Goal: Information Seeking & Learning: Learn about a topic

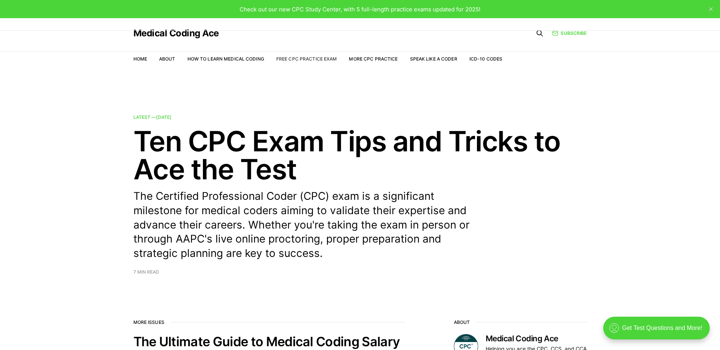
click at [307, 59] on link "Free CPC Practice Exam" at bounding box center [306, 59] width 61 height 6
click at [144, 61] on link "Home" at bounding box center [140, 59] width 14 height 6
click at [304, 11] on span "Check out our new CPC Study Center, with 5 full-length practice exams updated f…" at bounding box center [360, 9] width 241 height 7
click at [369, 61] on link "More CPC Practice" at bounding box center [373, 59] width 49 height 6
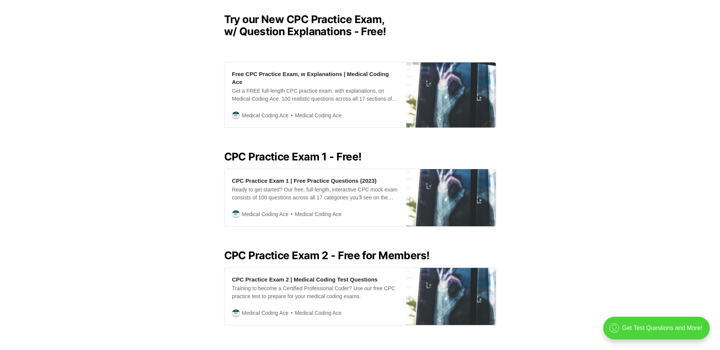
scroll to position [216, 0]
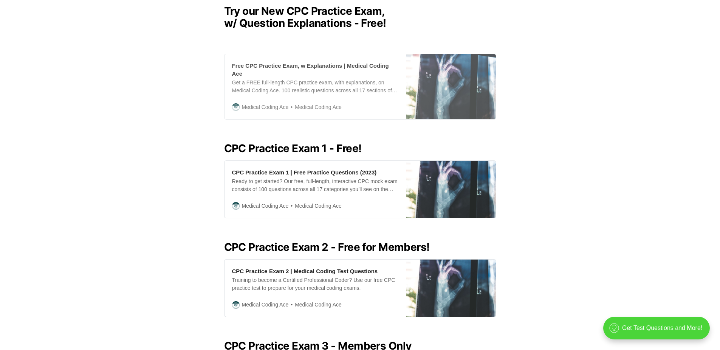
click at [342, 79] on div "Get a FREE full-length CPC practice exam, with explanations, on Medical Coding …" at bounding box center [315, 87] width 167 height 16
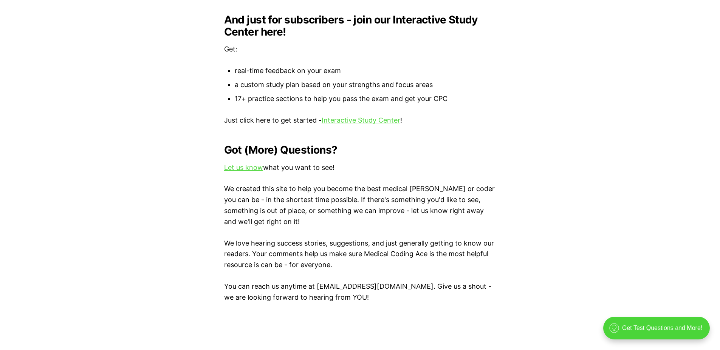
scroll to position [830, 0]
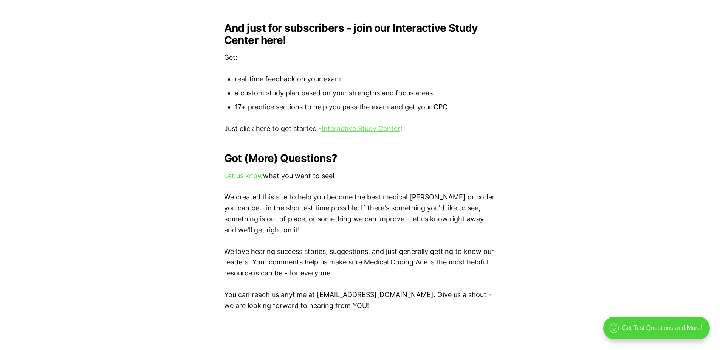
click at [367, 124] on link "Interactive Study Center" at bounding box center [361, 128] width 79 height 8
